Goal: Transaction & Acquisition: Purchase product/service

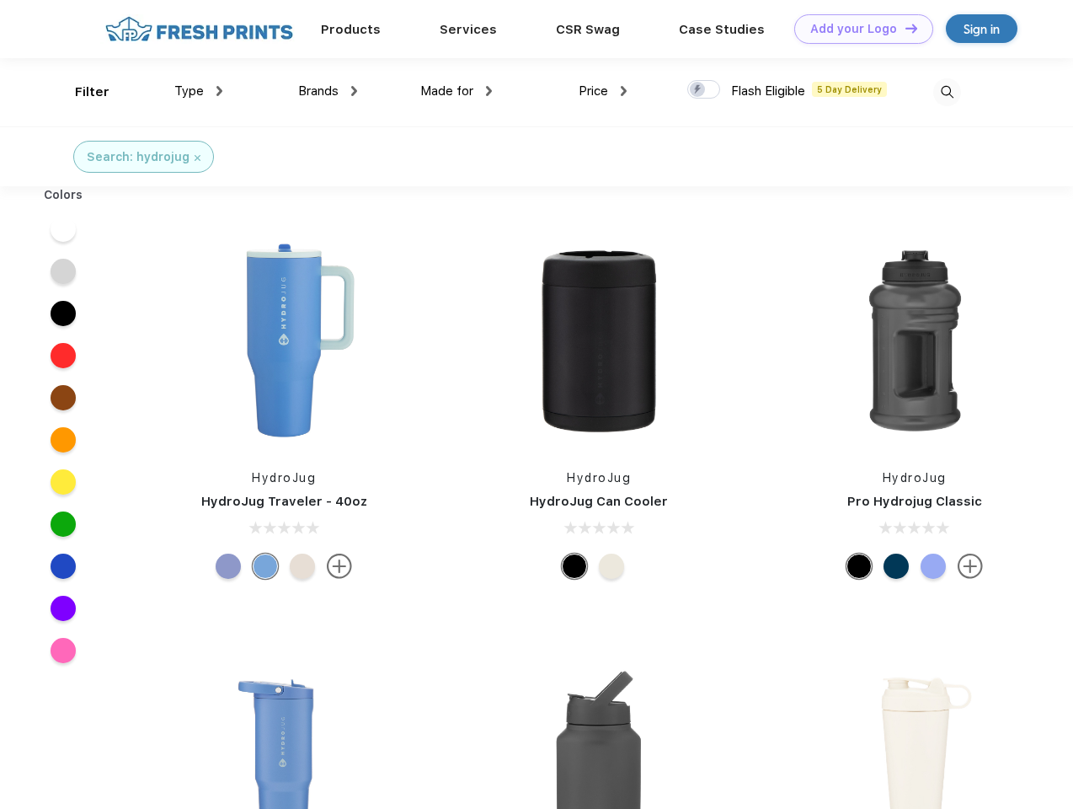
click at [858, 29] on link "Add your Logo Design Tool" at bounding box center [863, 28] width 139 height 29
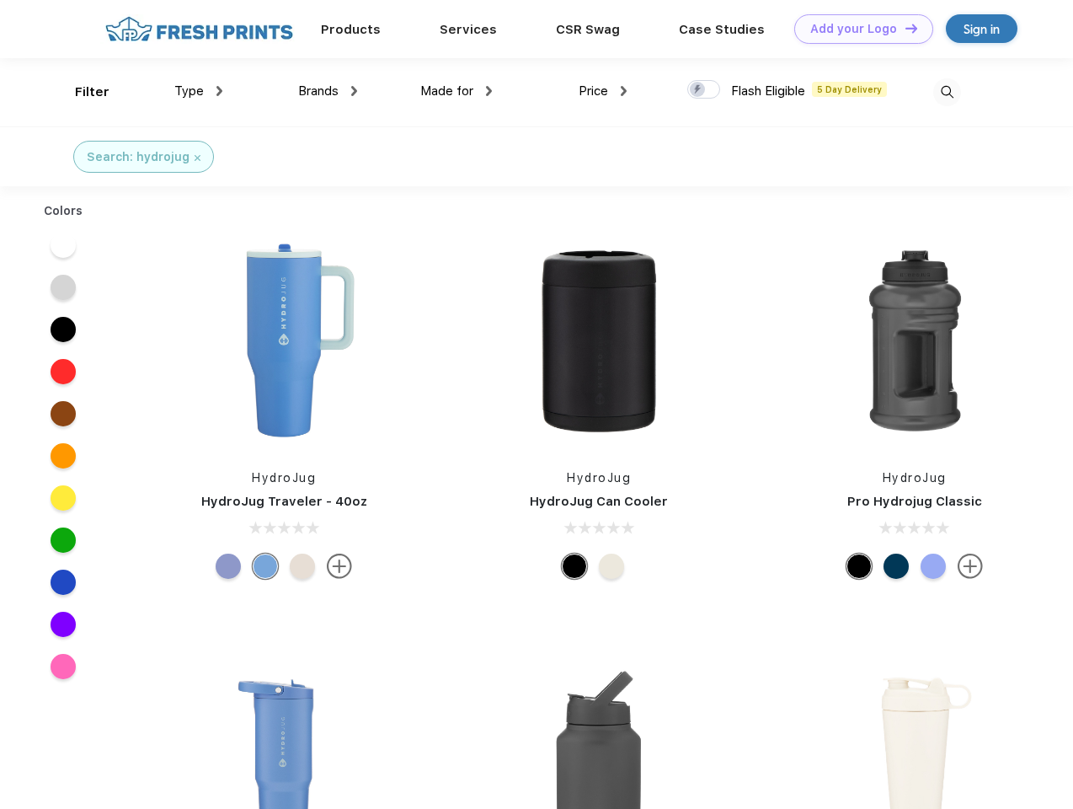
click at [0, 0] on div "Design Tool" at bounding box center [0, 0] width 0 height 0
click at [904, 28] on link "Add your Logo Design Tool" at bounding box center [863, 28] width 139 height 29
click at [81, 92] on div "Filter" at bounding box center [92, 92] width 35 height 19
click at [199, 91] on span "Type" at bounding box center [188, 90] width 29 height 15
click at [328, 91] on span "Brands" at bounding box center [318, 90] width 40 height 15
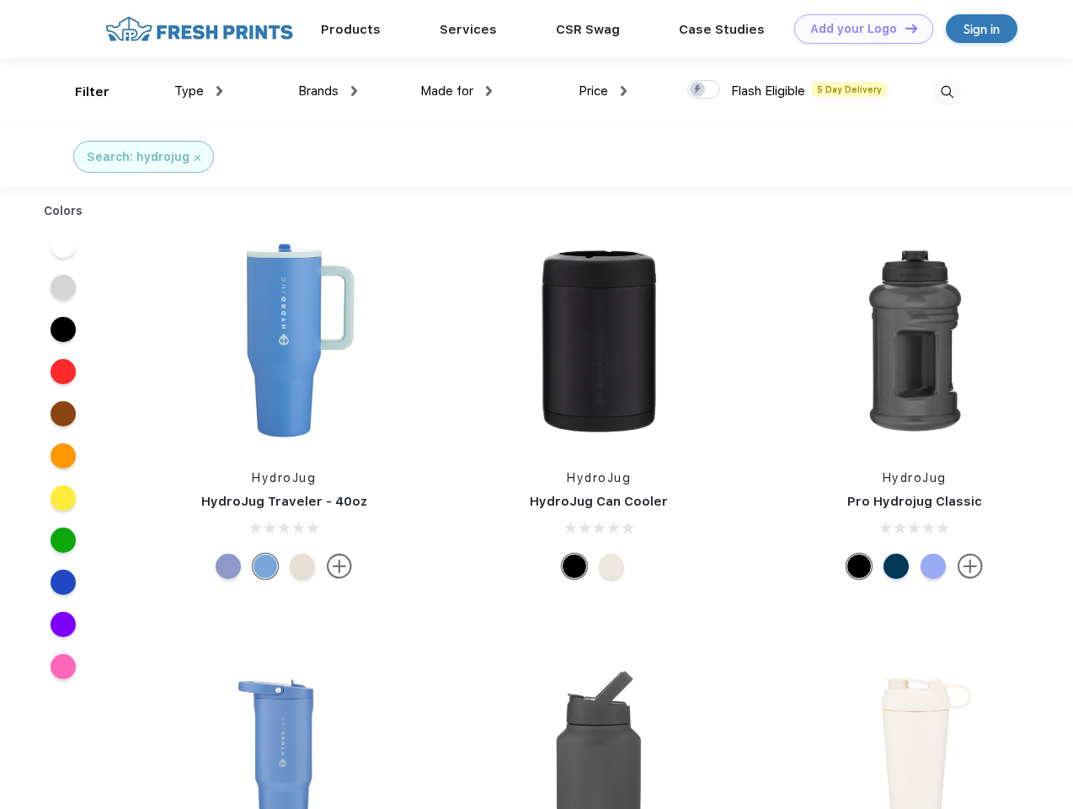
click at [457, 91] on span "Made for" at bounding box center [446, 90] width 53 height 15
click at [603, 91] on span "Price" at bounding box center [593, 90] width 29 height 15
click at [704, 90] on div at bounding box center [703, 89] width 33 height 19
click at [698, 90] on input "checkbox" at bounding box center [692, 84] width 11 height 11
click at [947, 92] on img at bounding box center [947, 92] width 28 height 28
